Goal: Transaction & Acquisition: Purchase product/service

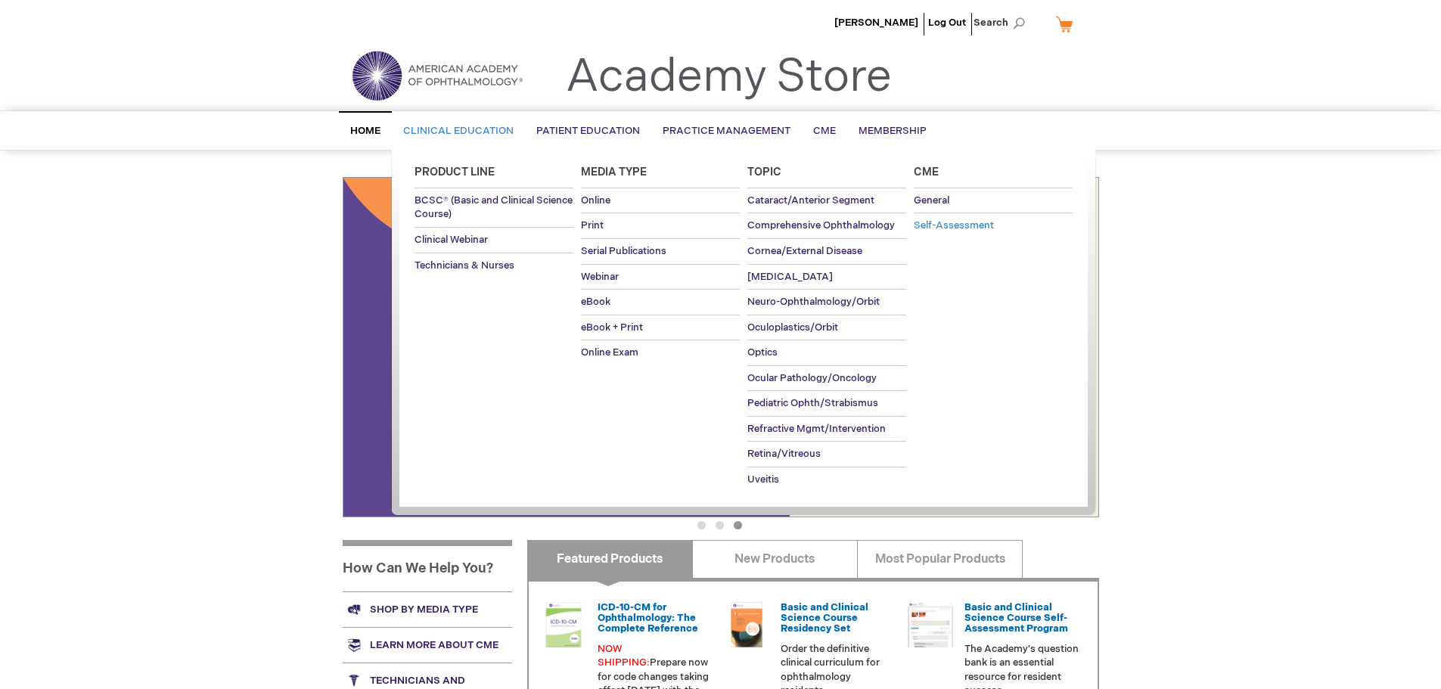
click at [930, 229] on span "Self-Assessment" at bounding box center [954, 225] width 80 height 12
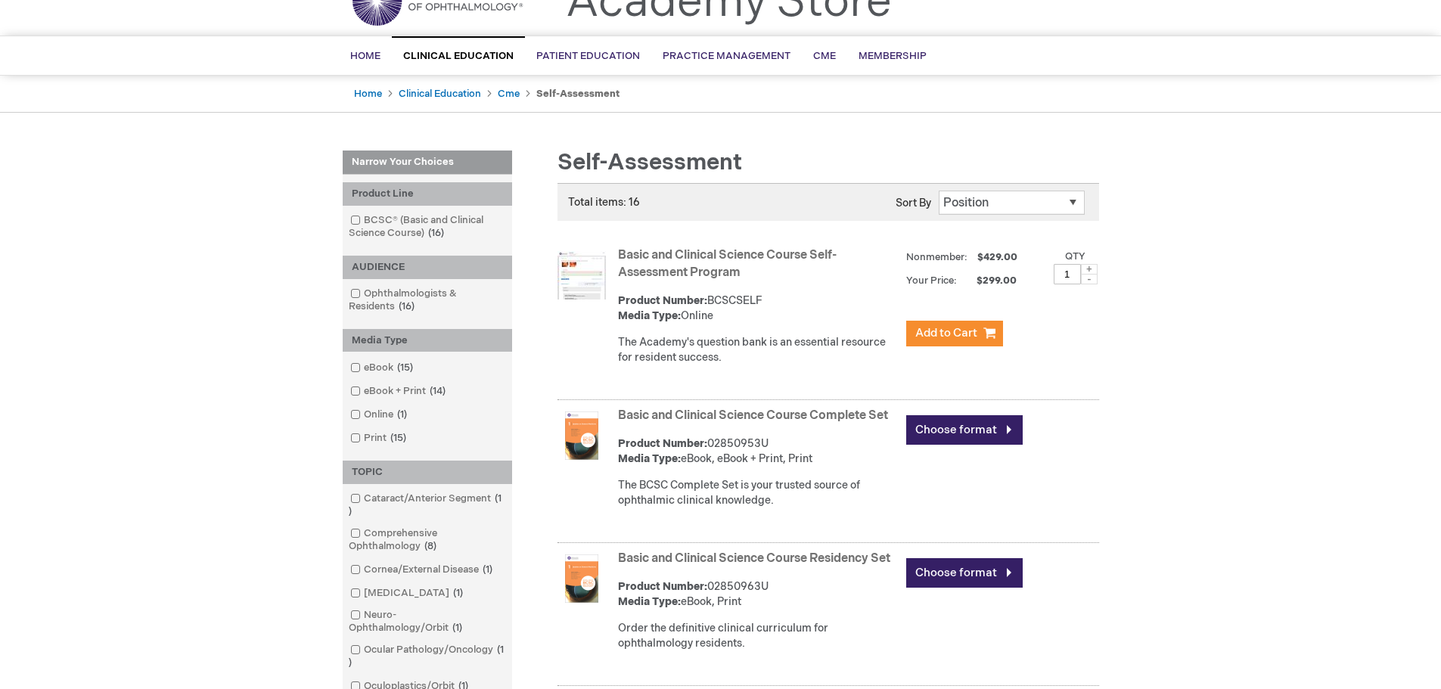
scroll to position [76, 0]
click at [1087, 268] on span at bounding box center [1089, 268] width 17 height 11
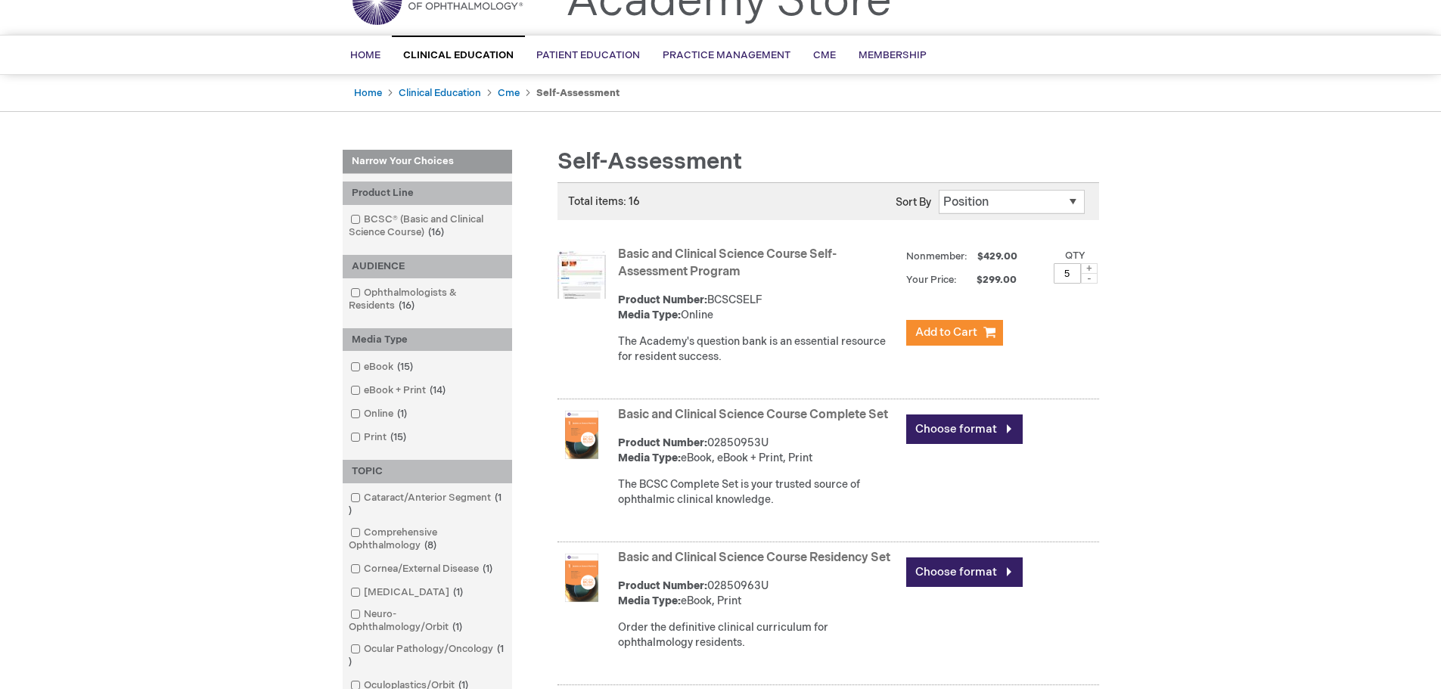
click at [1087, 268] on span at bounding box center [1089, 268] width 17 height 11
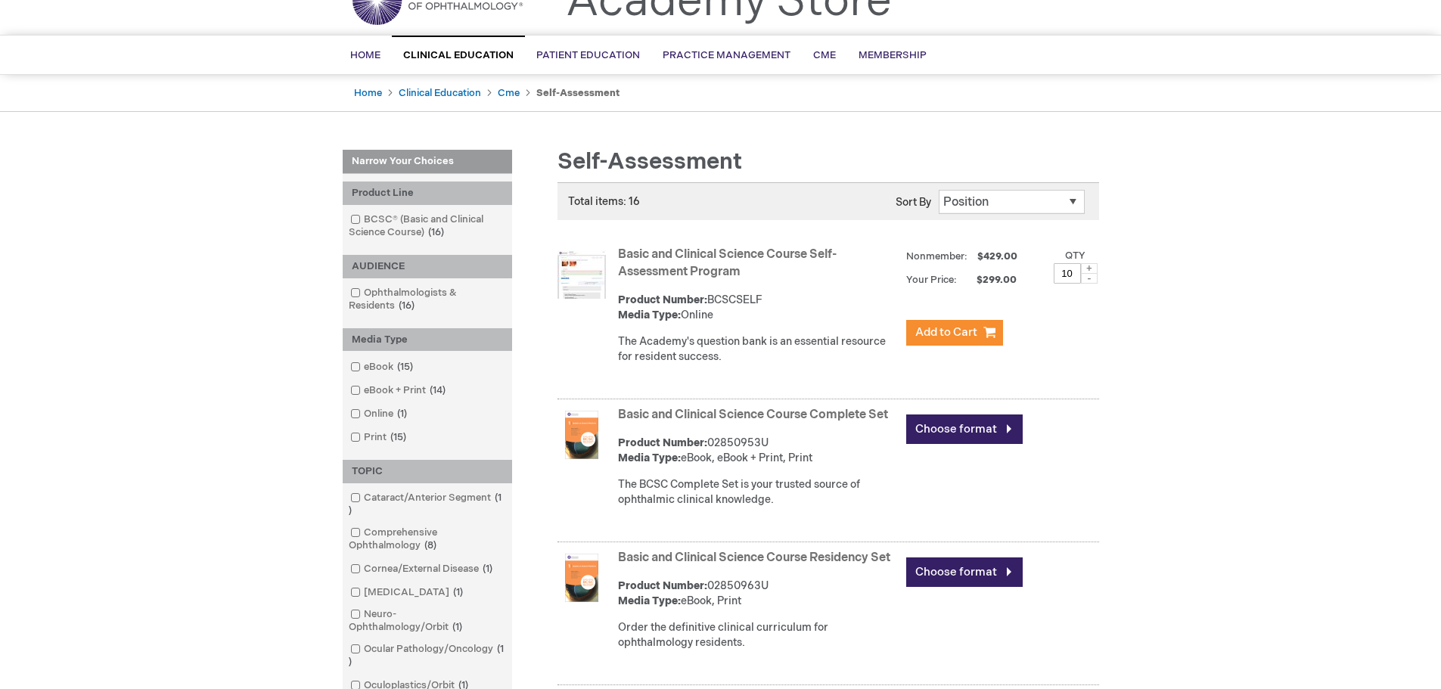
click at [1087, 268] on span at bounding box center [1089, 268] width 17 height 11
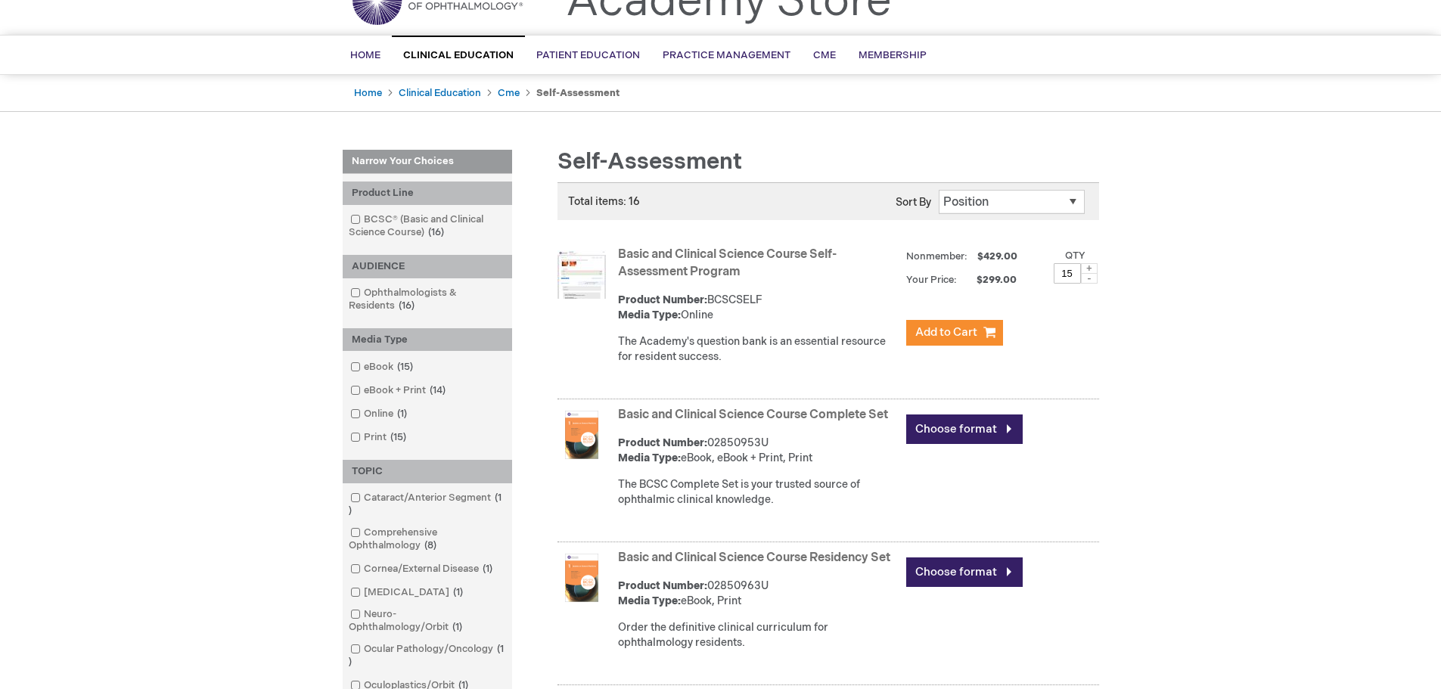
click at [1087, 268] on span at bounding box center [1089, 268] width 17 height 11
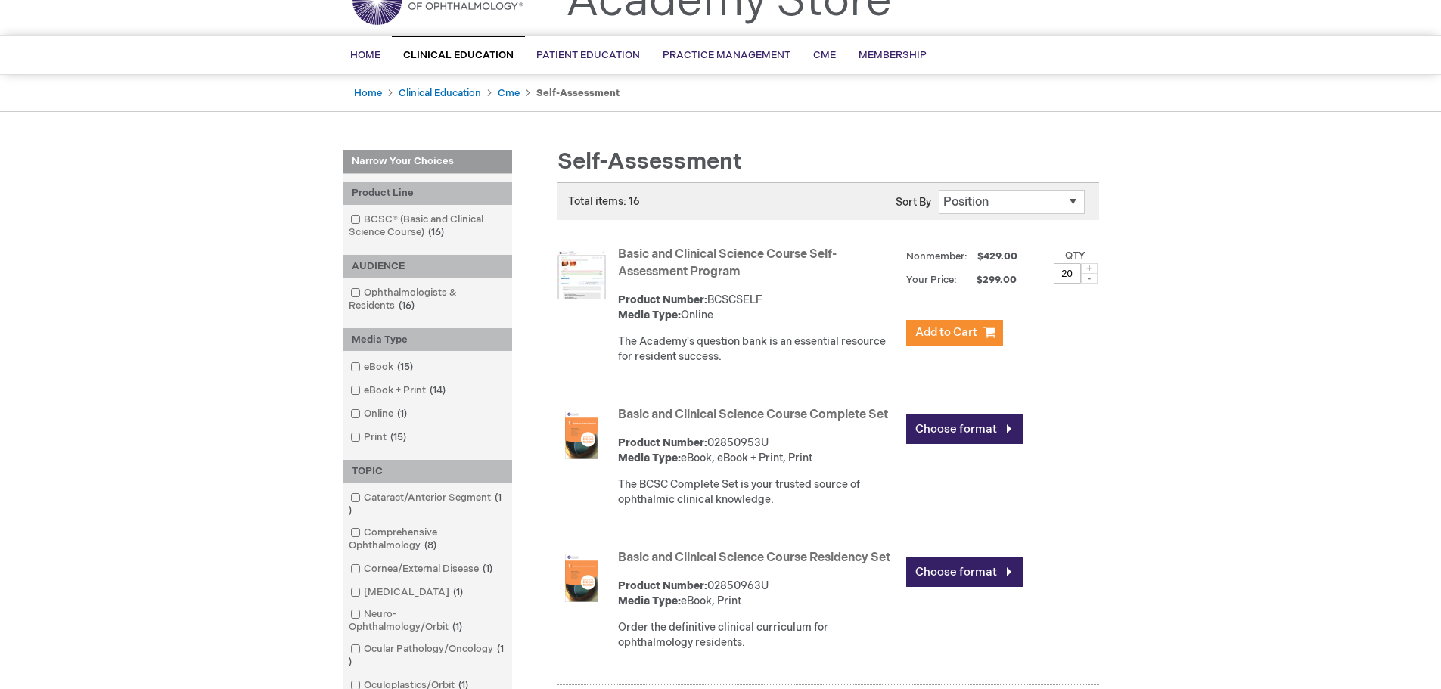
click at [1087, 268] on span at bounding box center [1089, 268] width 17 height 11
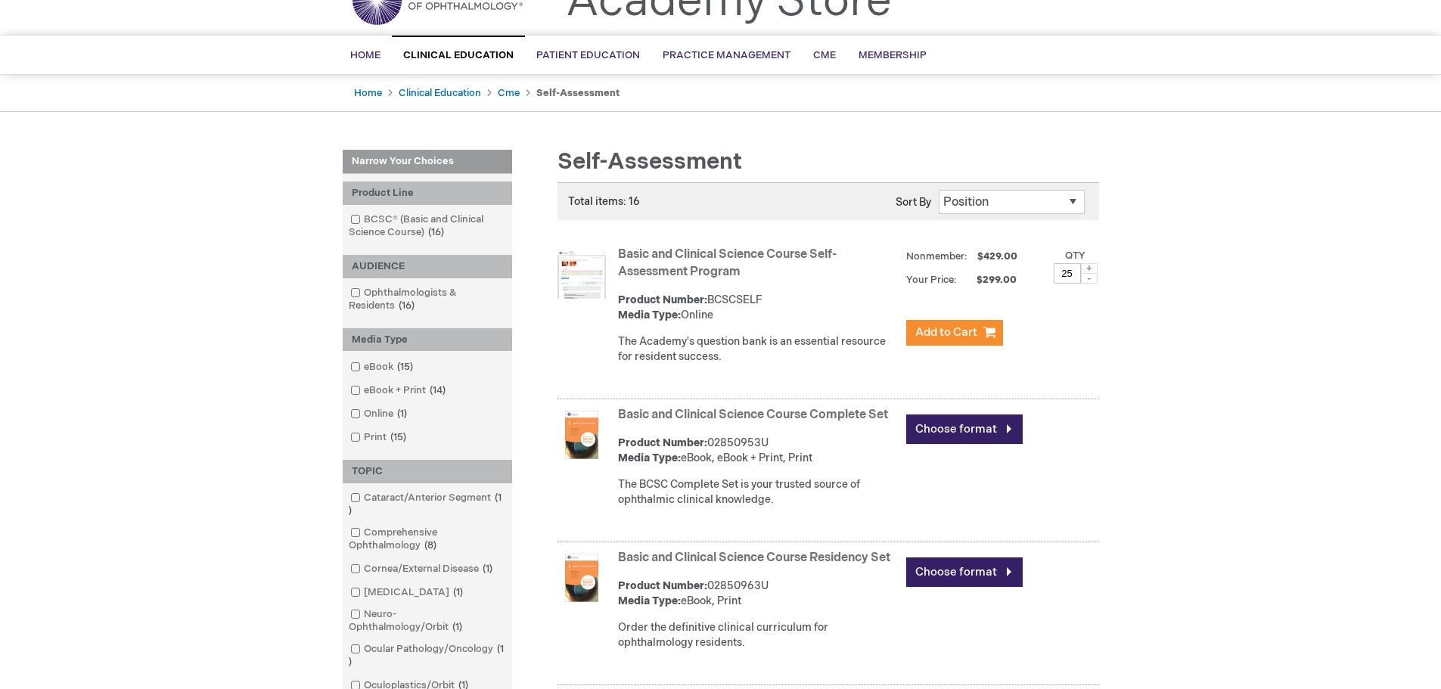
click at [1086, 278] on span at bounding box center [1089, 278] width 17 height 11
type input "24"
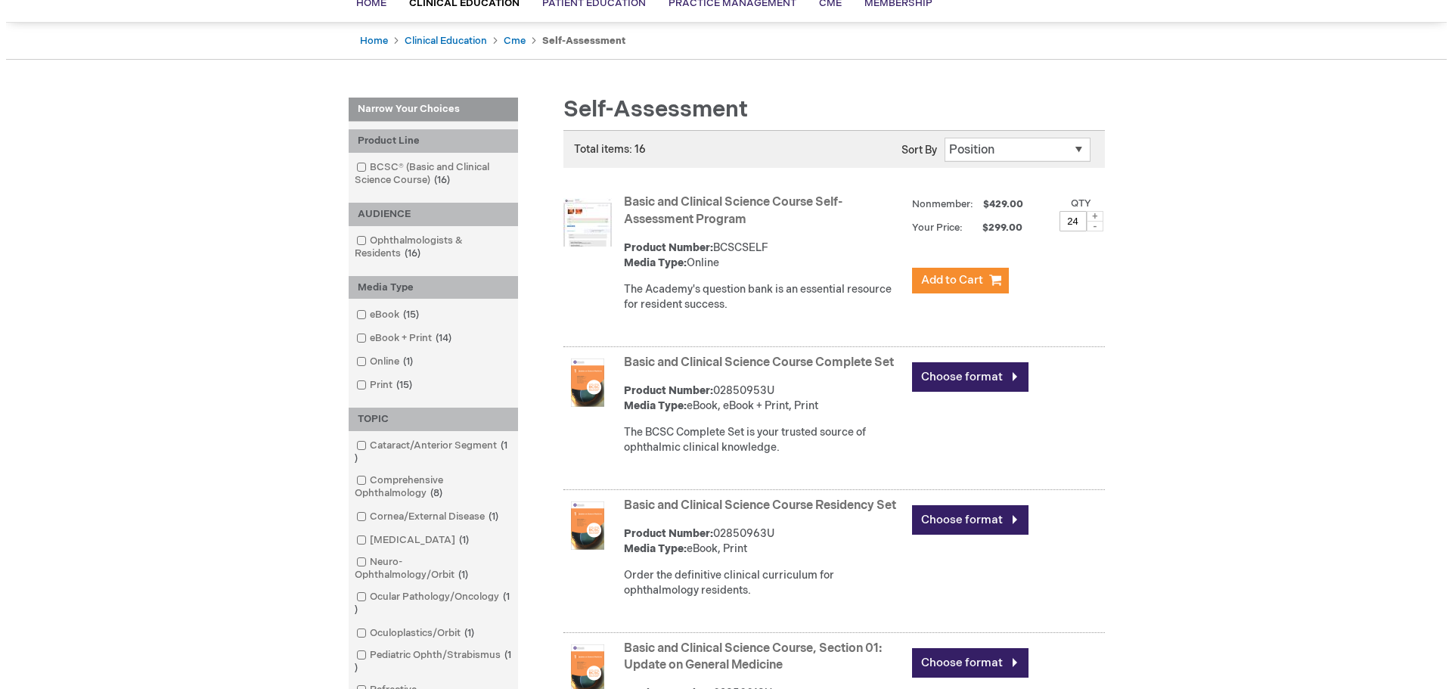
scroll to position [0, 0]
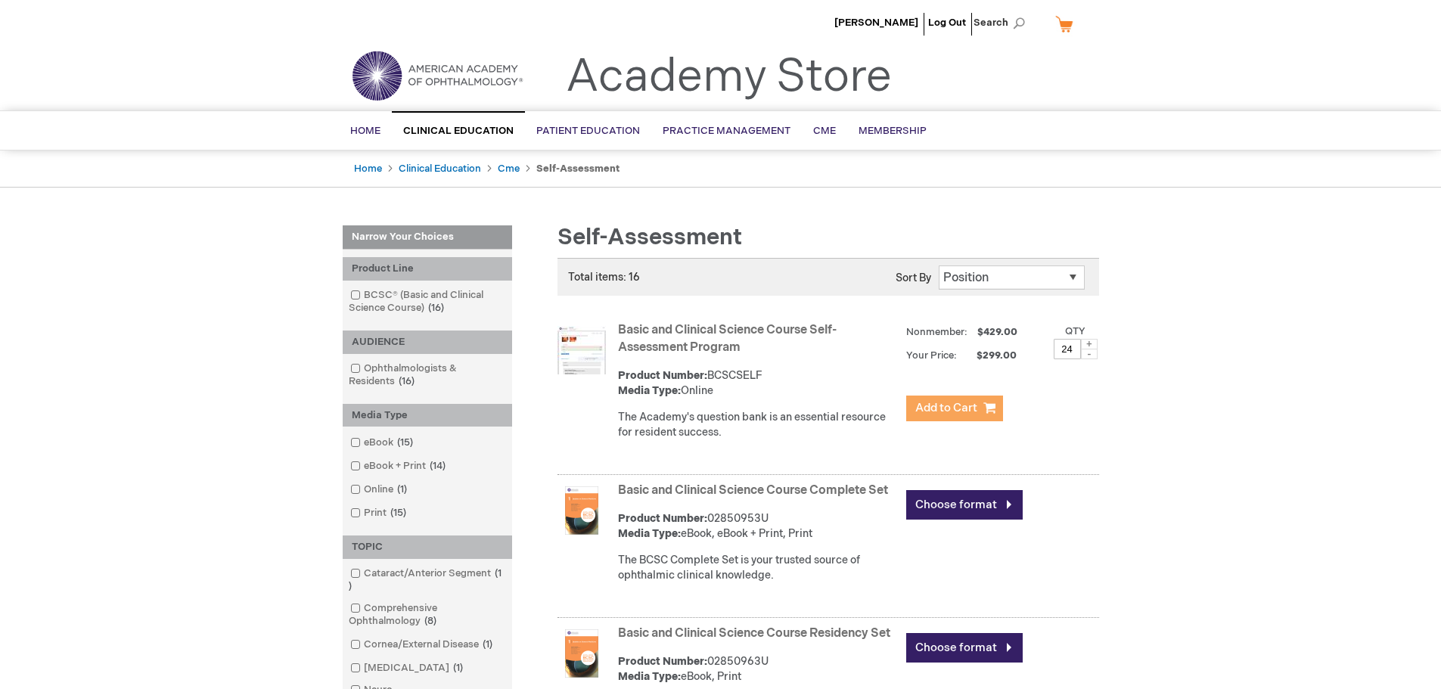
click at [936, 411] on span "Add to Cart" at bounding box center [946, 408] width 62 height 14
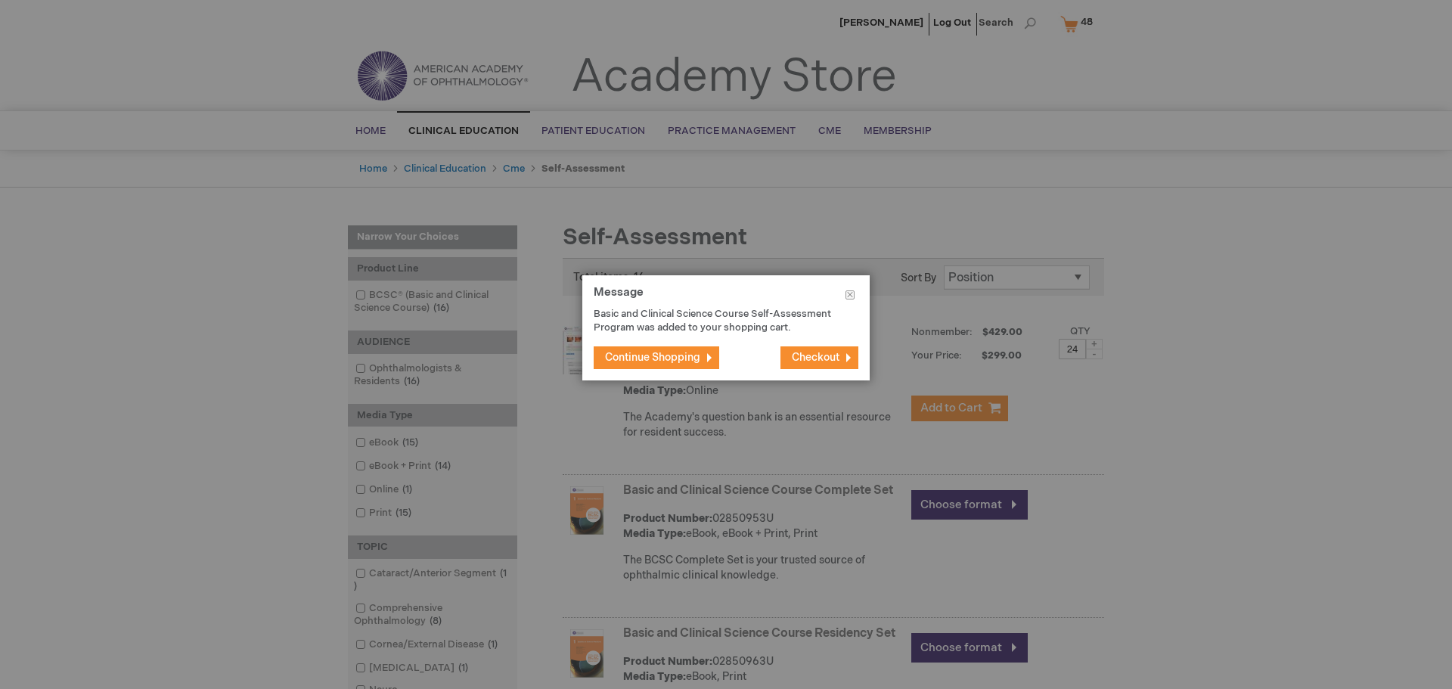
click at [813, 359] on span "Checkout" at bounding box center [816, 357] width 48 height 13
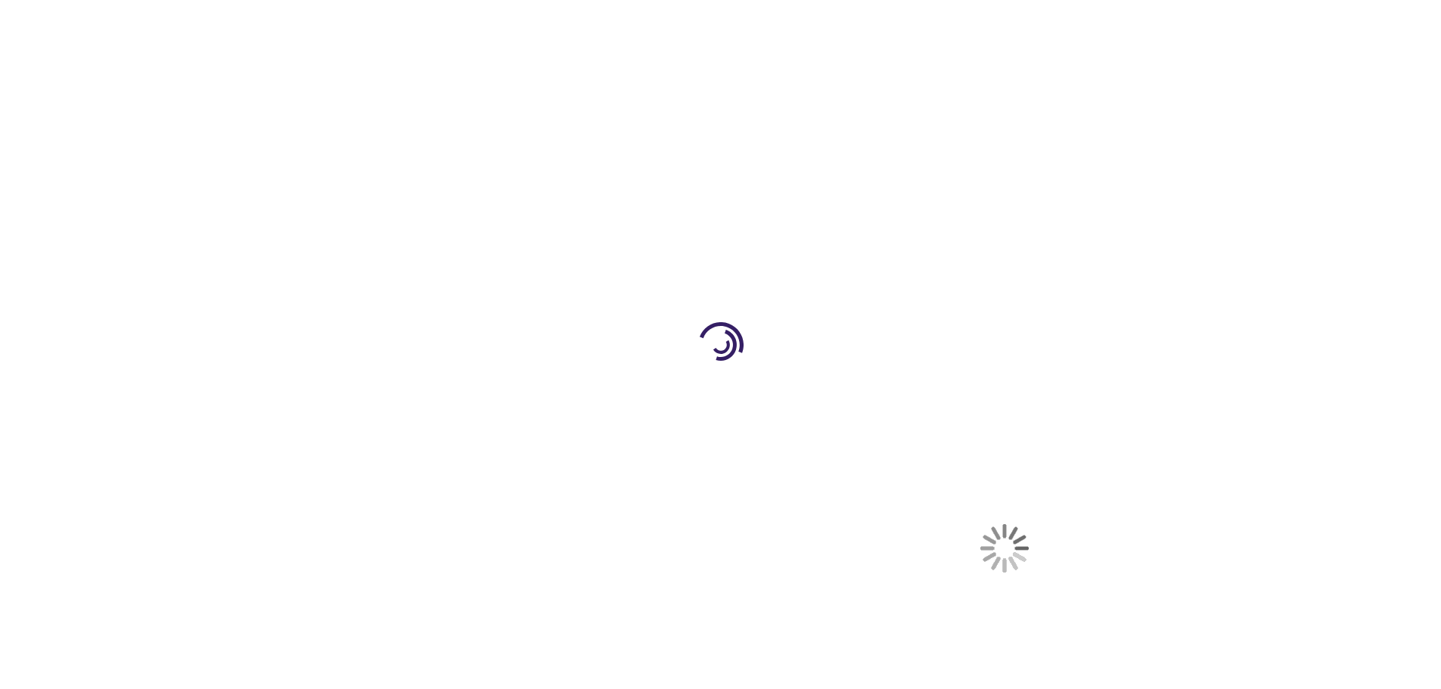
select select "US"
select select "51"
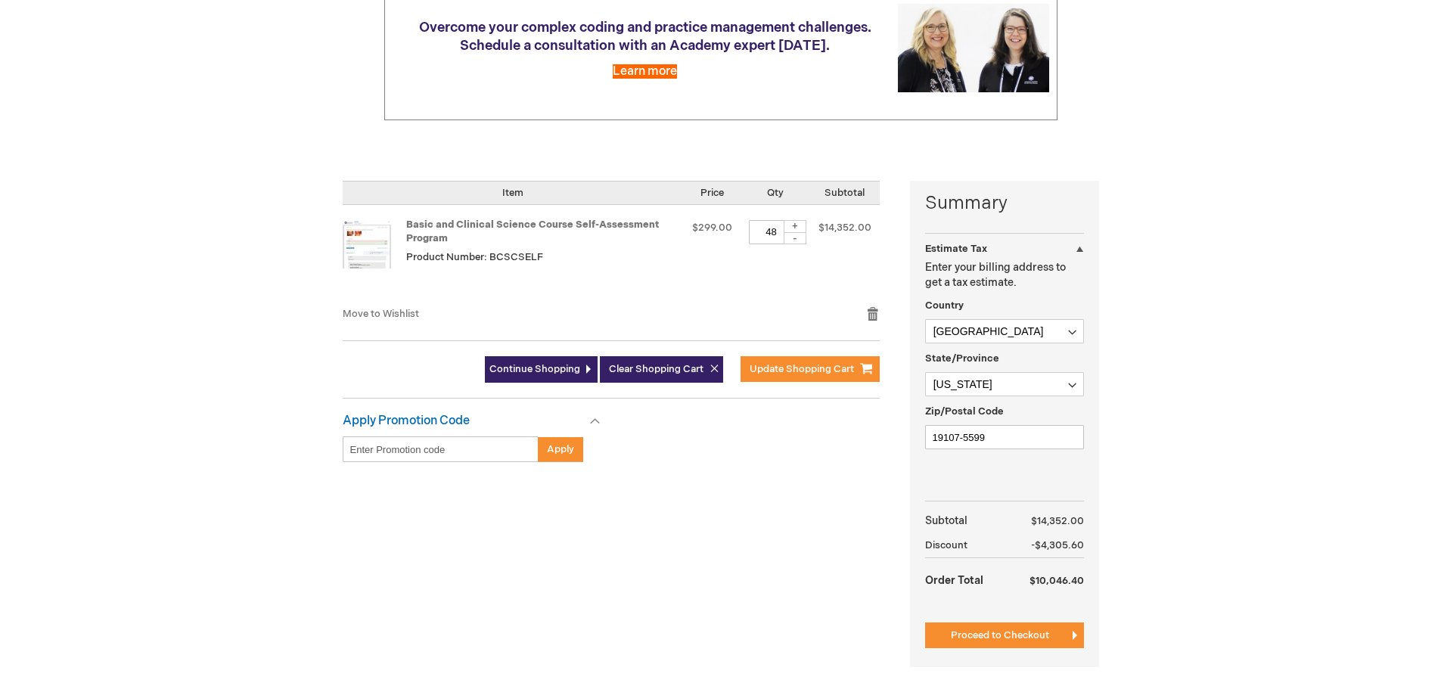
scroll to position [227, 0]
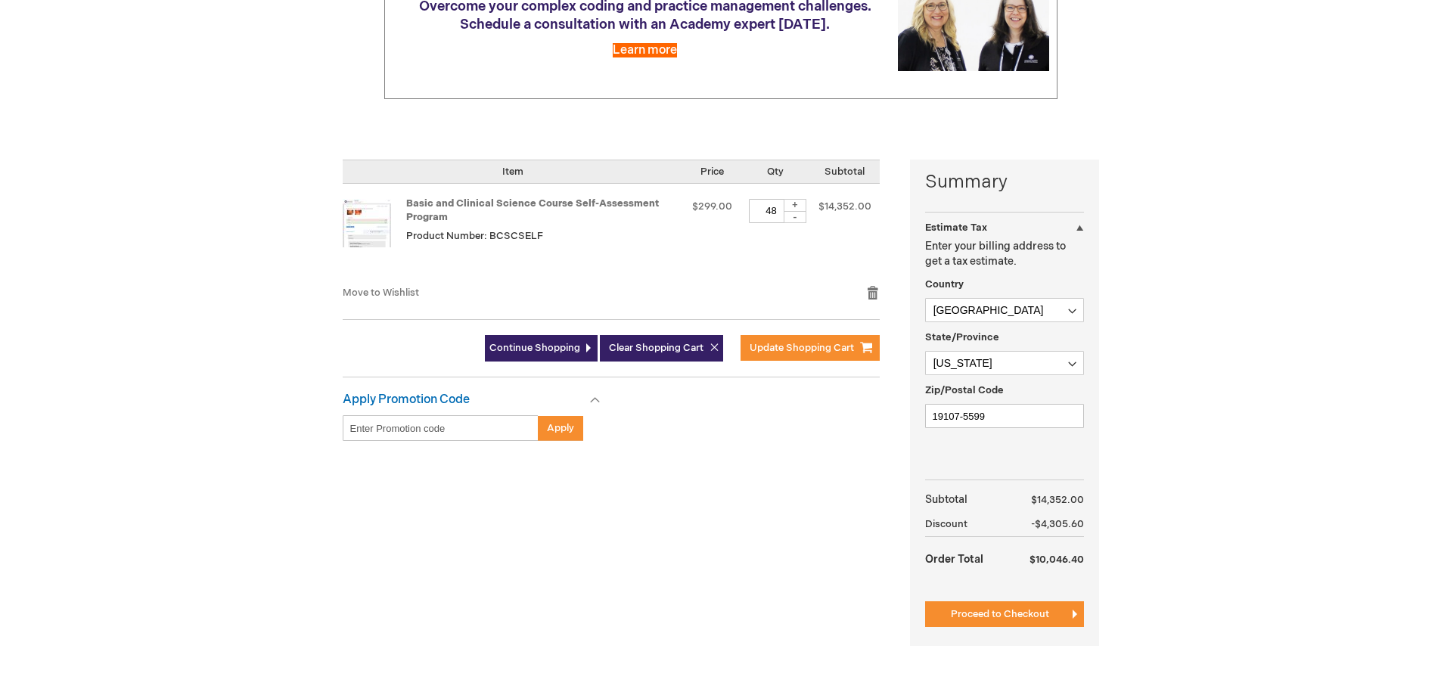
click at [794, 219] on div "-" at bounding box center [795, 217] width 23 height 12
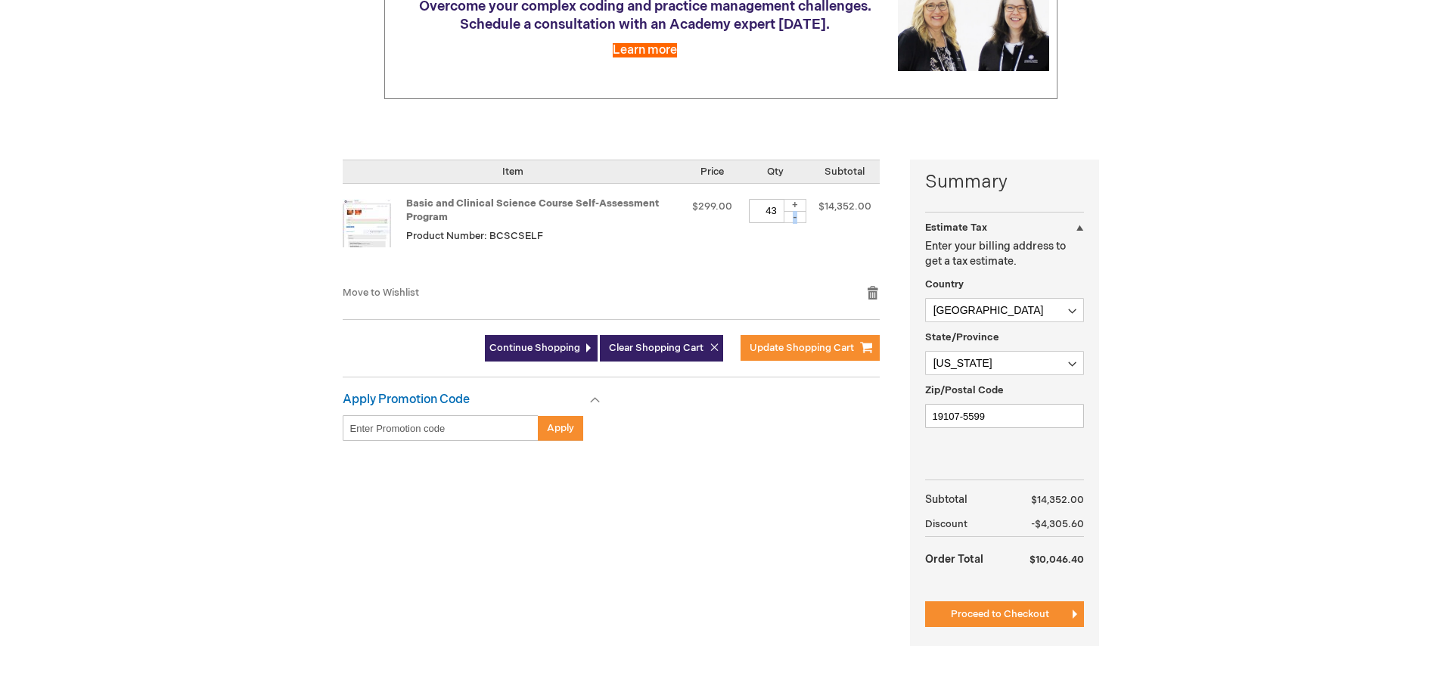
click at [794, 219] on div "-" at bounding box center [795, 217] width 23 height 12
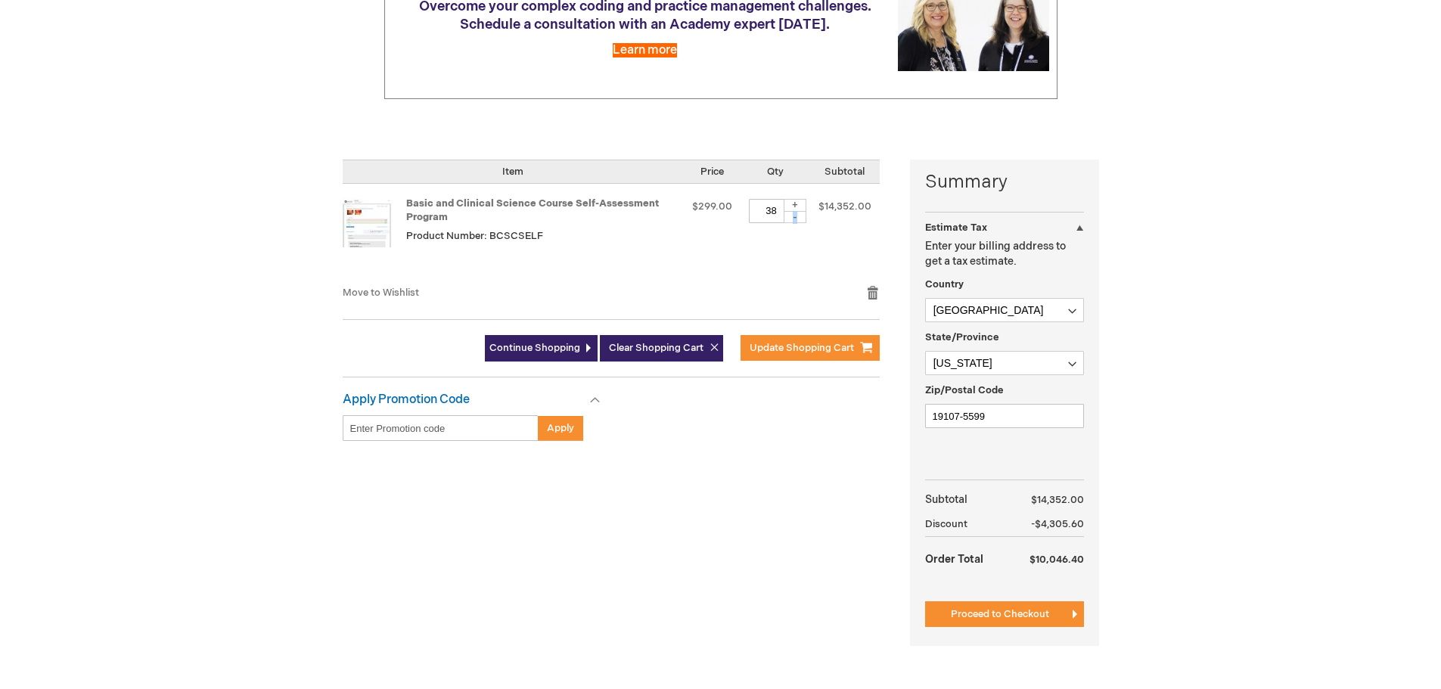
click at [794, 219] on div "-" at bounding box center [795, 217] width 23 height 12
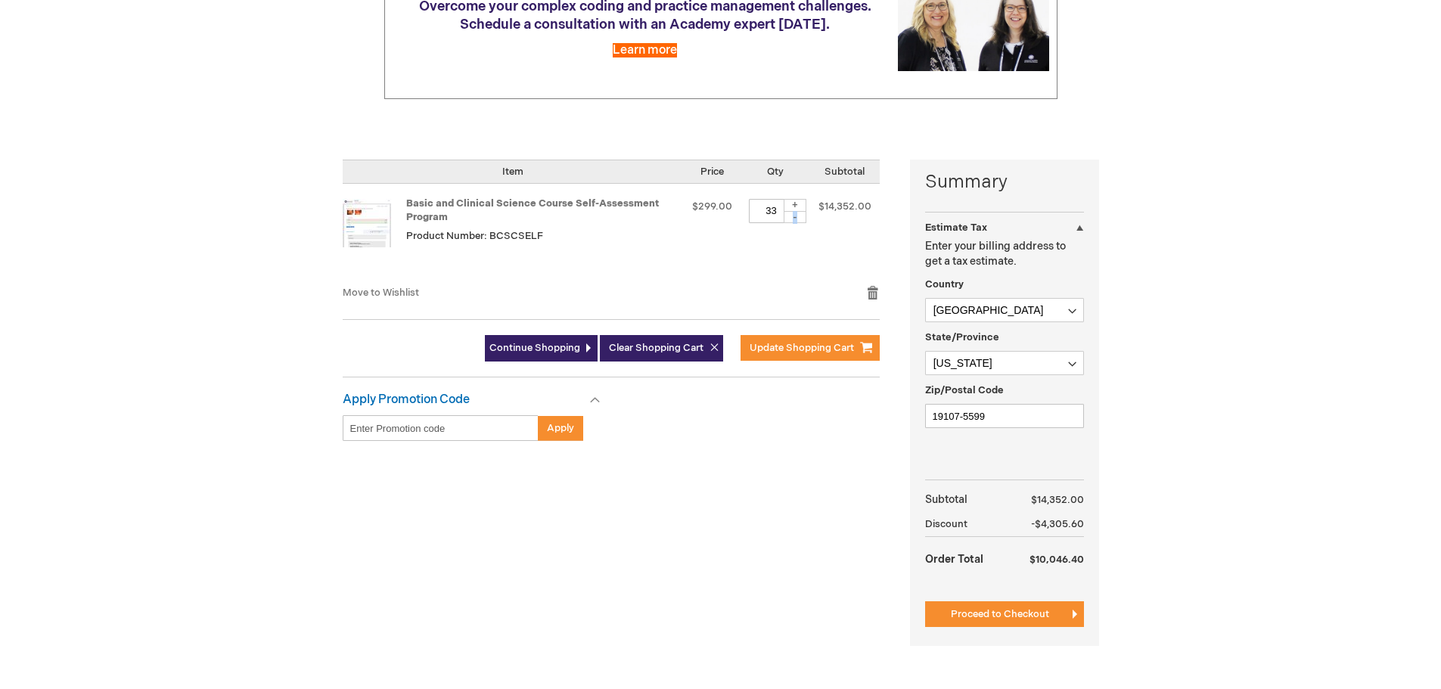
click at [794, 219] on div "-" at bounding box center [795, 217] width 23 height 12
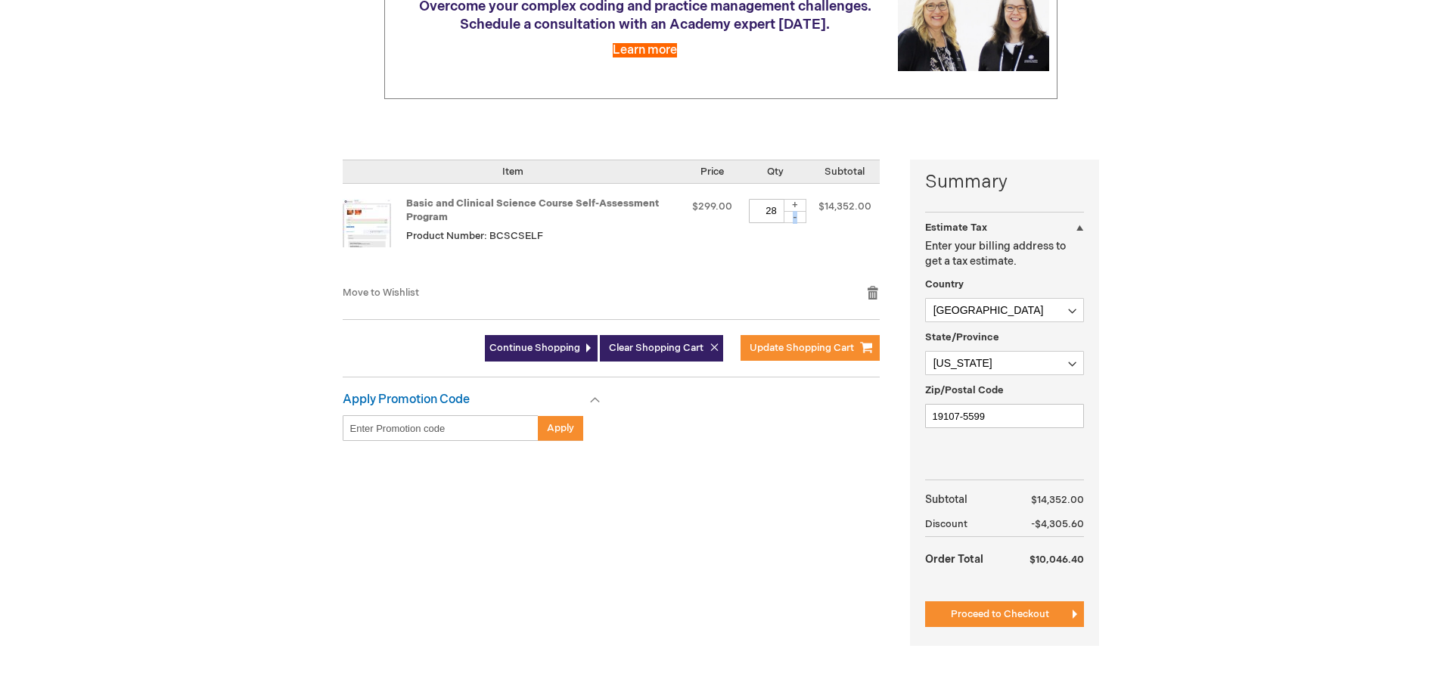
click at [794, 219] on div "-" at bounding box center [795, 217] width 23 height 12
type input "24"
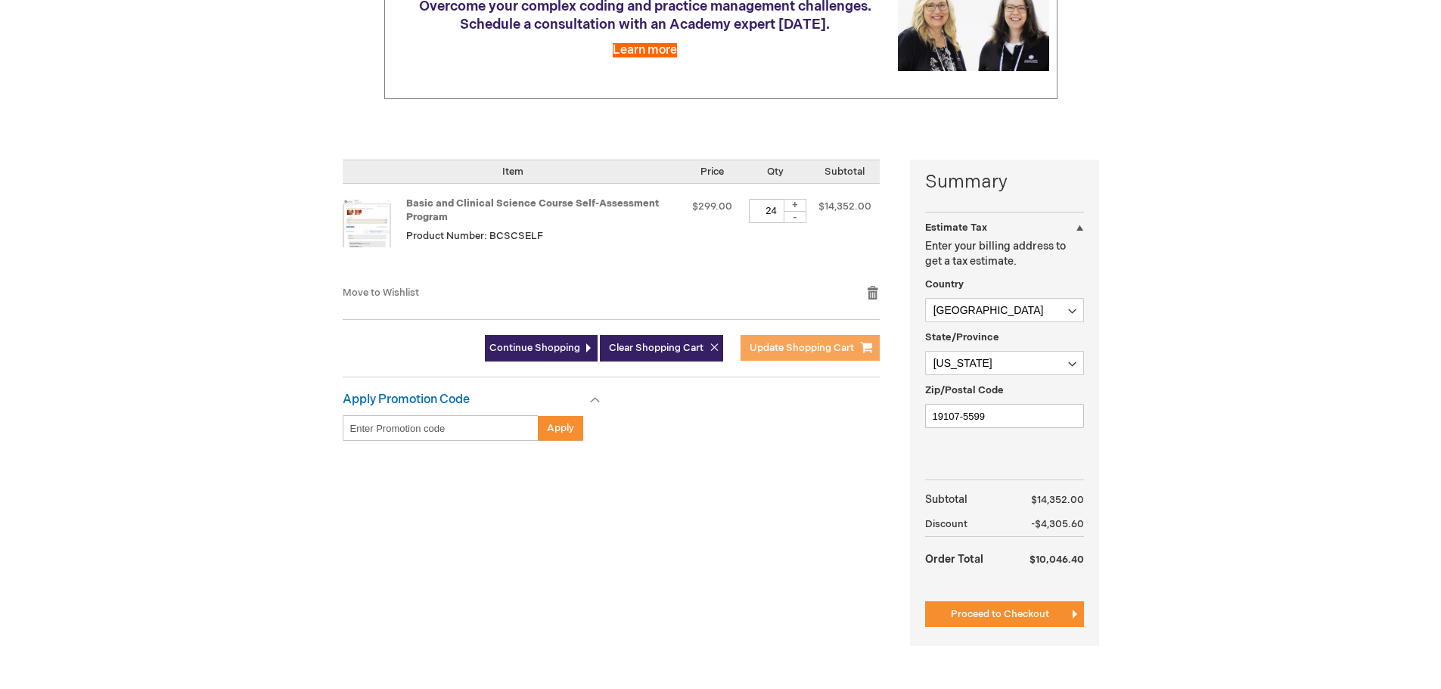
click at [777, 346] on span "Update Shopping Cart" at bounding box center [802, 348] width 104 height 12
